Goal: Transaction & Acquisition: Purchase product/service

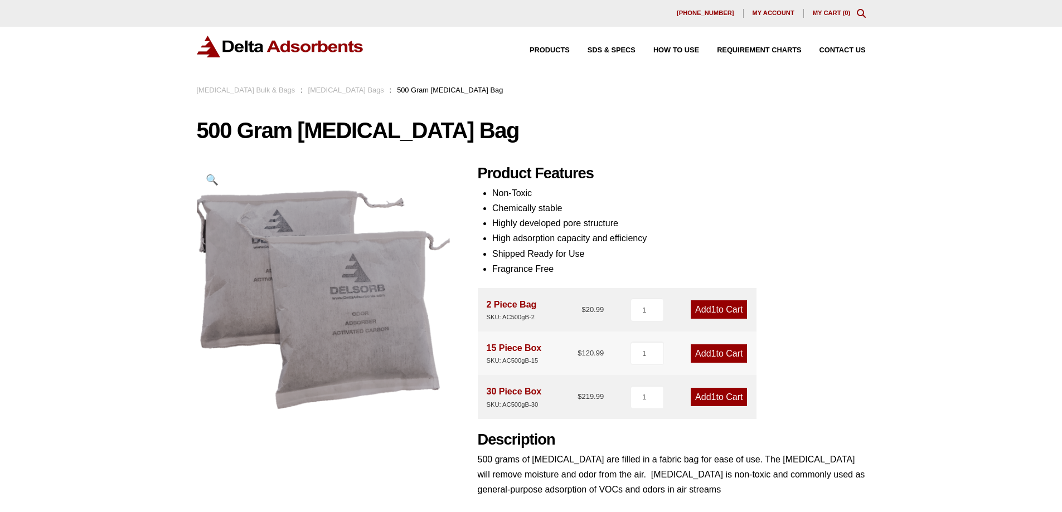
click at [329, 90] on link "[MEDICAL_DATA] Bags" at bounding box center [346, 90] width 76 height 8
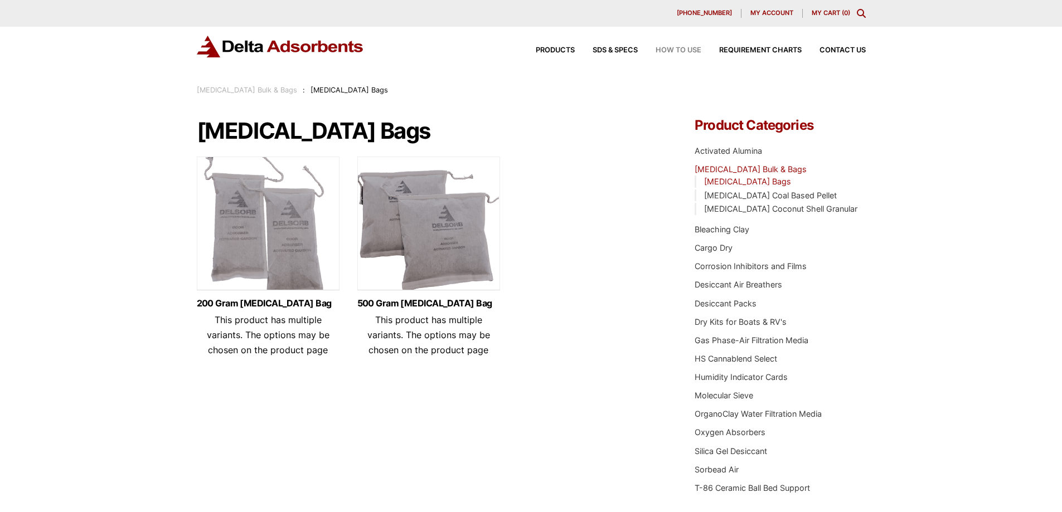
click at [671, 51] on span "How to Use" at bounding box center [678, 50] width 46 height 7
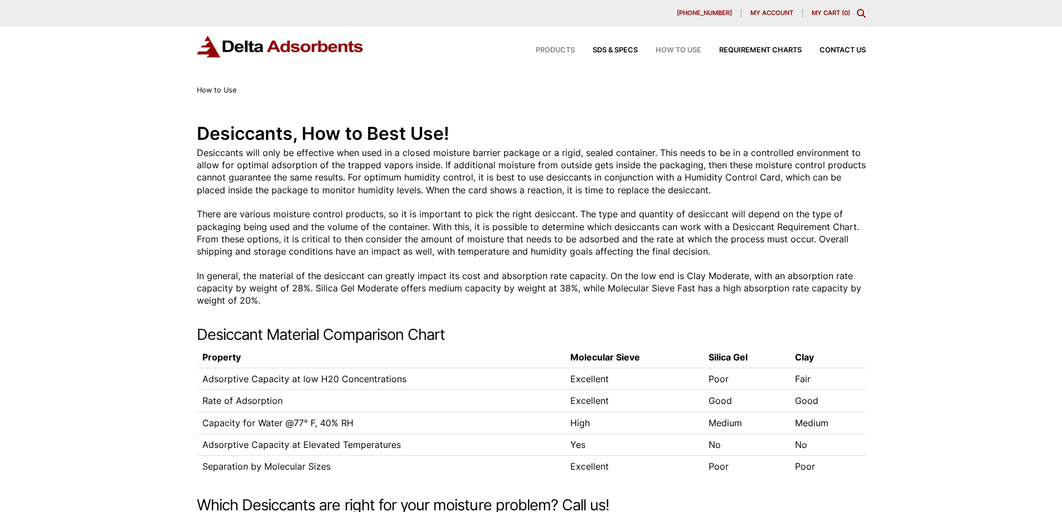
click at [556, 53] on span "Products" at bounding box center [554, 50] width 39 height 7
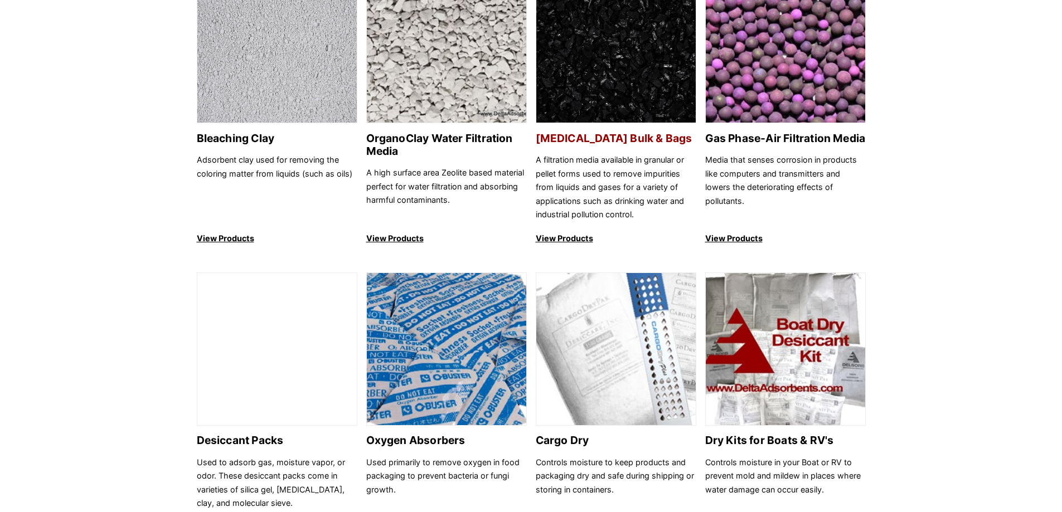
scroll to position [446, 0]
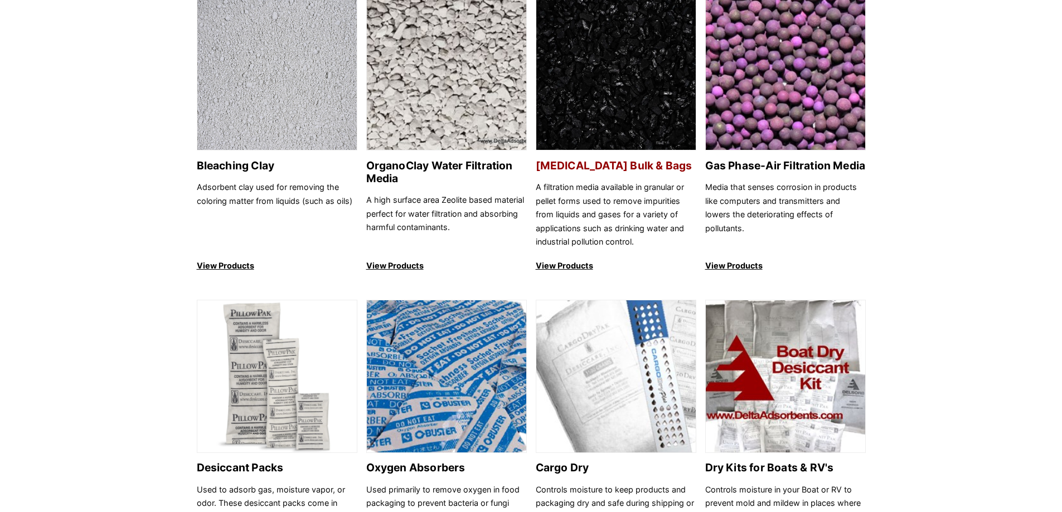
click at [582, 165] on h2 "[MEDICAL_DATA] Bulk & Bags" at bounding box center [615, 165] width 160 height 13
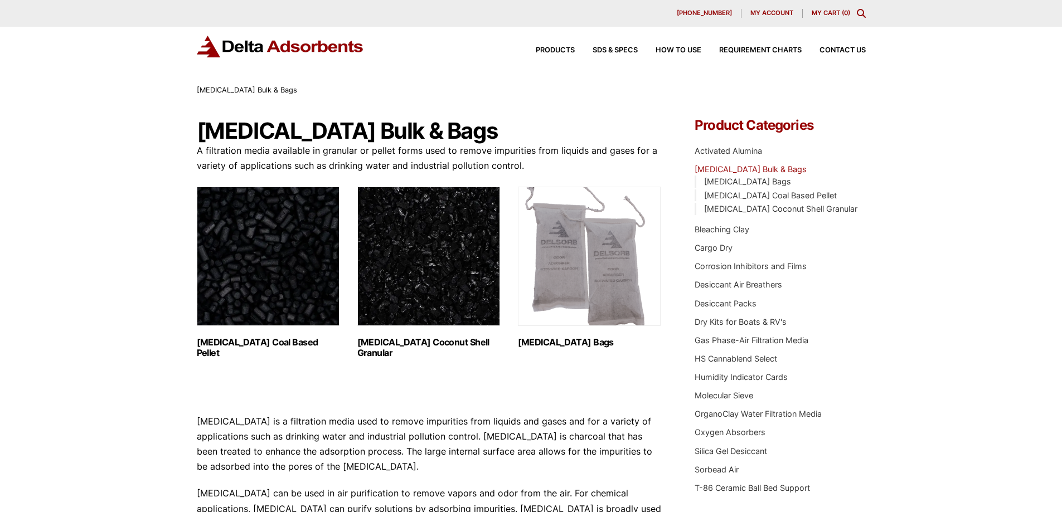
click at [539, 342] on h2 "Activated Carbon Bags (2)" at bounding box center [589, 342] width 143 height 11
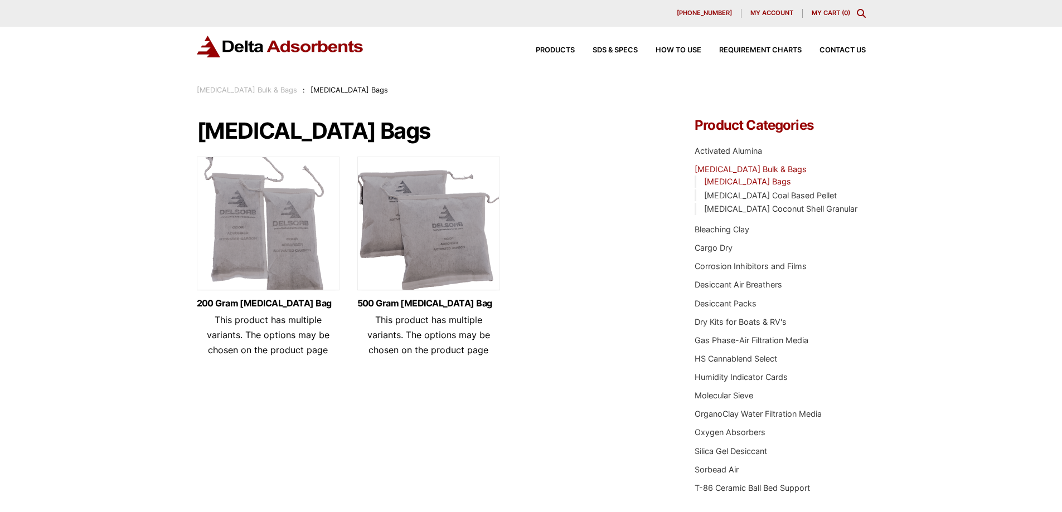
click at [439, 274] on img at bounding box center [428, 226] width 143 height 139
